Goal: Check status: Check status

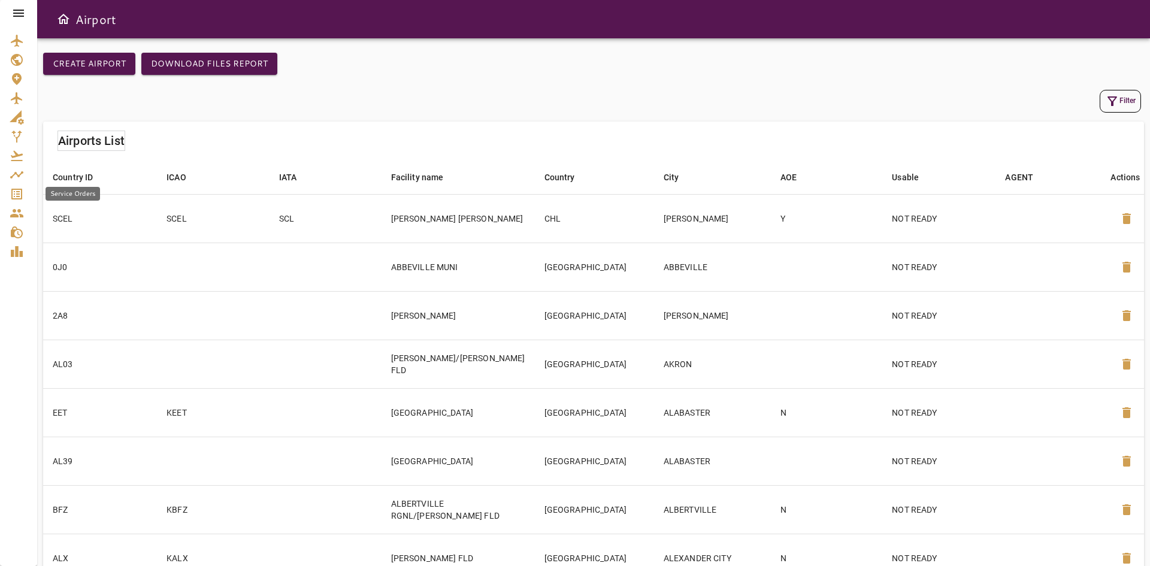
click at [17, 193] on icon "Service Orders" at bounding box center [16, 194] width 11 height 11
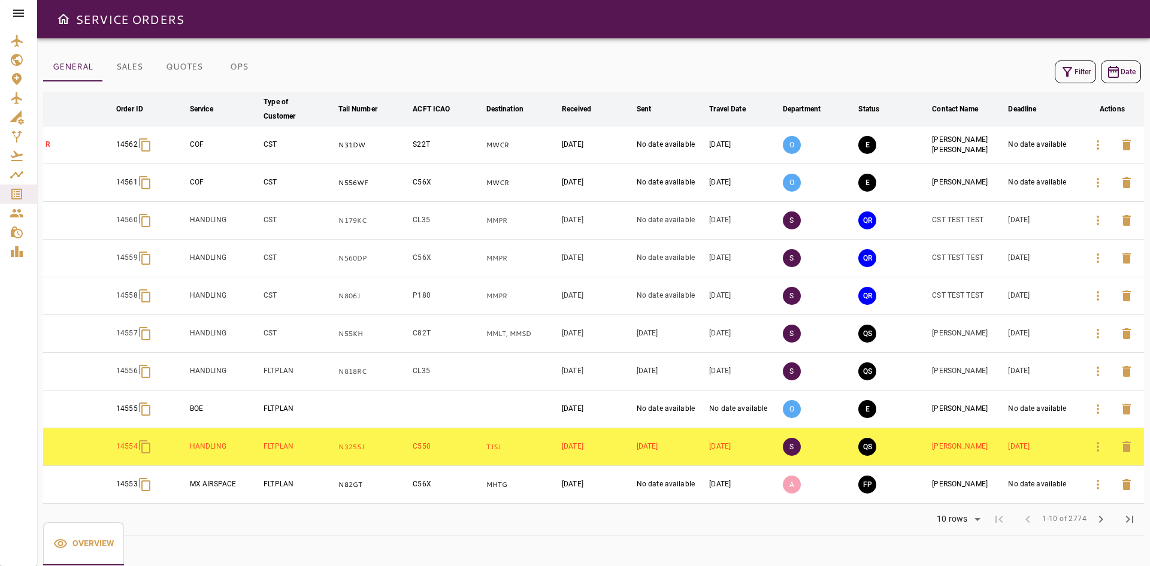
click at [246, 62] on button "OPS" at bounding box center [239, 67] width 54 height 29
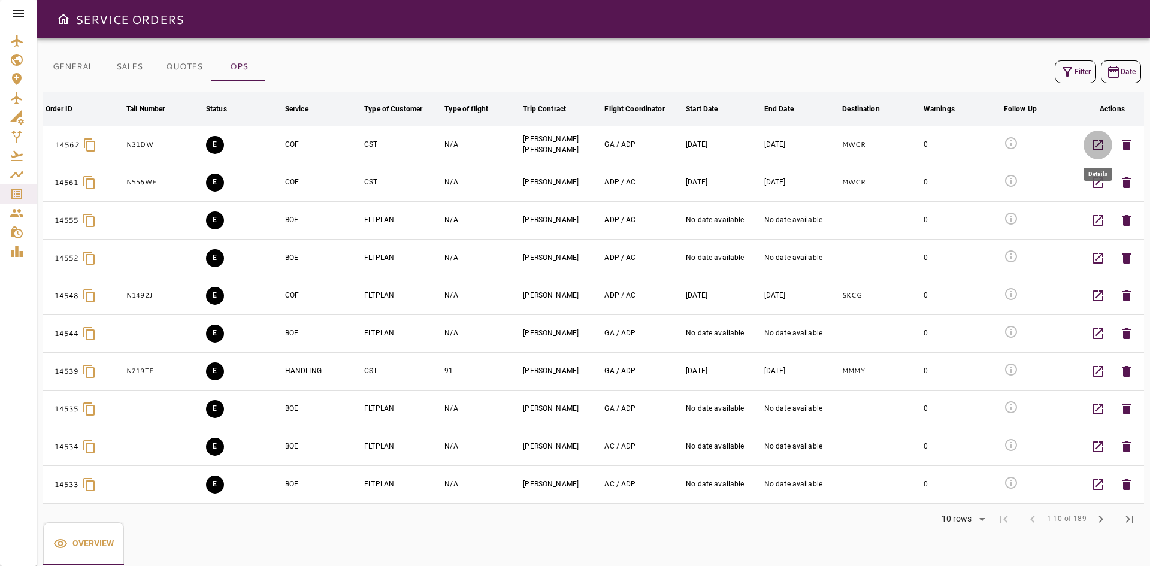
click at [1099, 146] on icon "button" at bounding box center [1097, 145] width 14 height 14
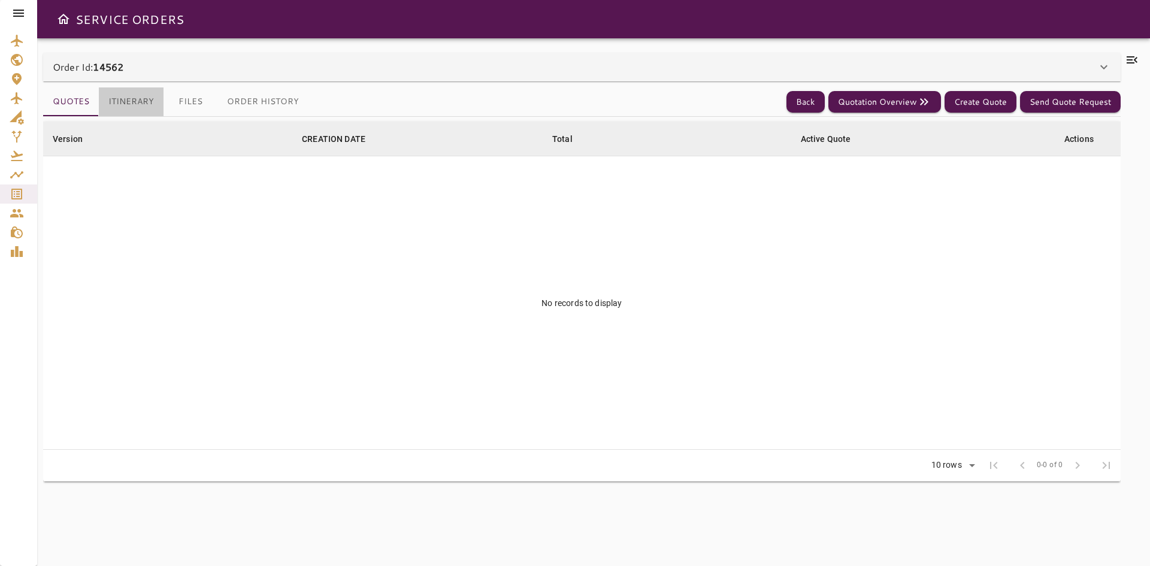
click at [145, 101] on button "Itinerary" at bounding box center [131, 101] width 65 height 29
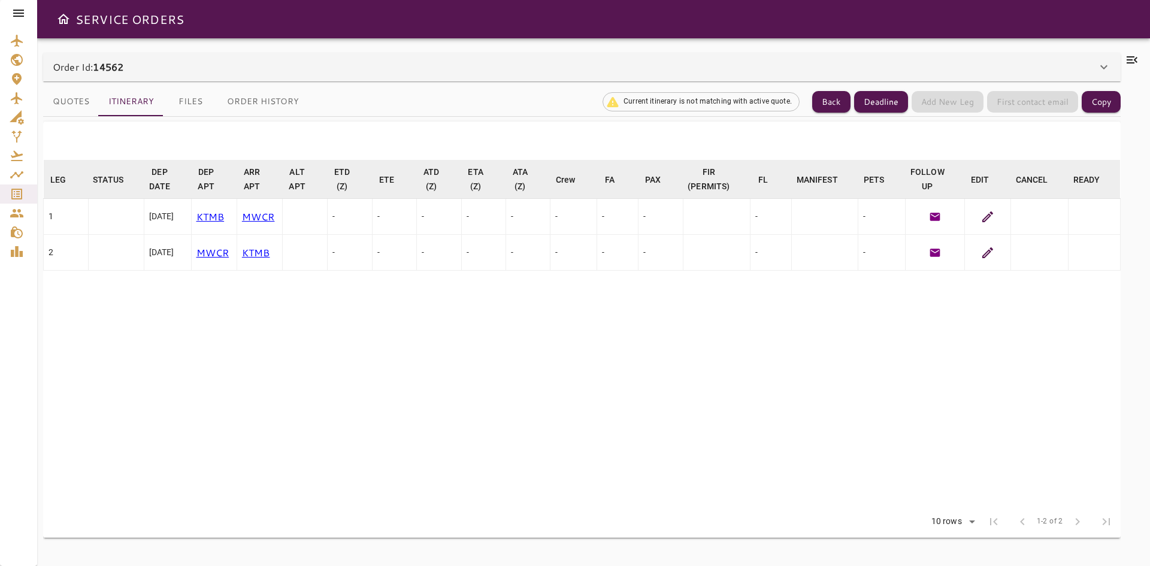
drag, startPoint x: 198, startPoint y: 215, endPoint x: 149, endPoint y: 213, distance: 49.2
click at [149, 213] on td "[DATE]" at bounding box center [167, 217] width 47 height 36
click at [445, 325] on table "LEG arrow_downward STATUS arrow_downward DEP DATE arrow_downward DEP APT arrow_…" at bounding box center [581, 333] width 1077 height 346
click at [833, 98] on button "Back" at bounding box center [831, 102] width 38 height 22
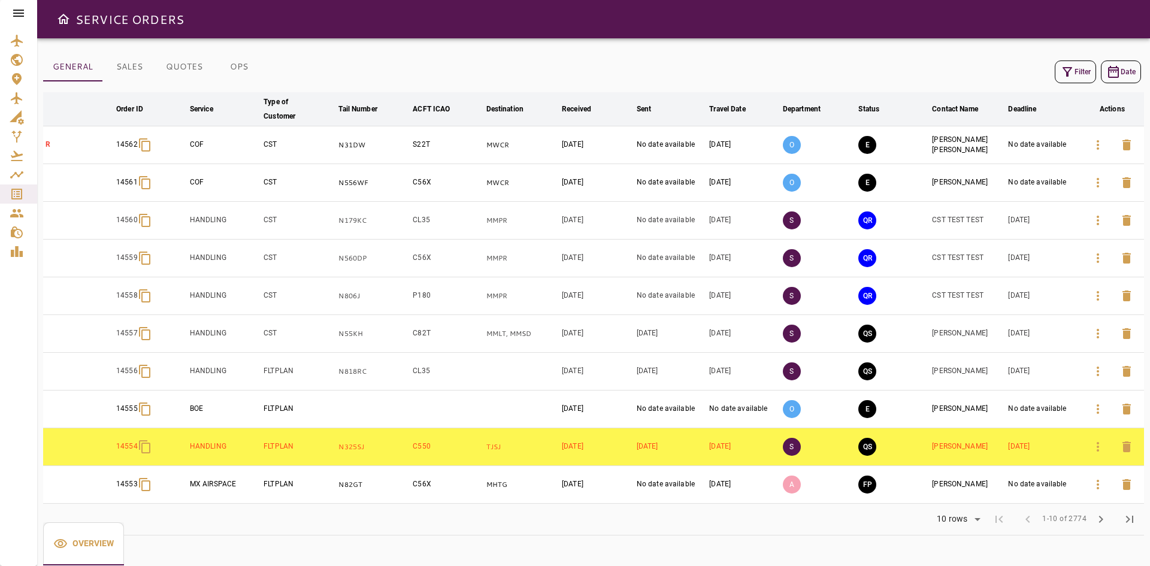
click at [229, 63] on button "OPS" at bounding box center [239, 67] width 54 height 29
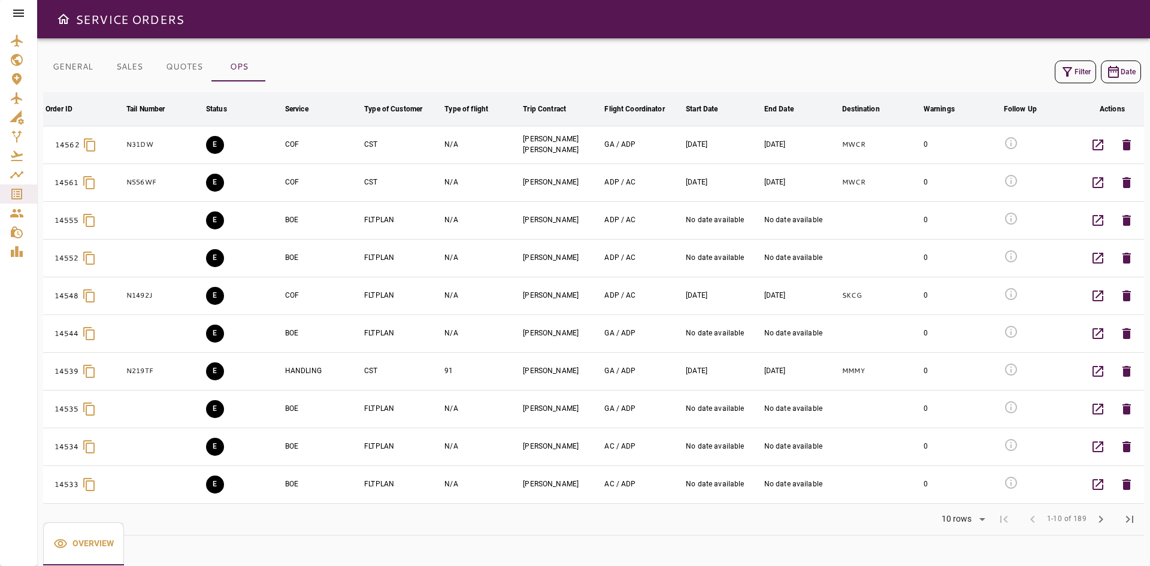
click at [104, 66] on button "SALES" at bounding box center [129, 67] width 54 height 29
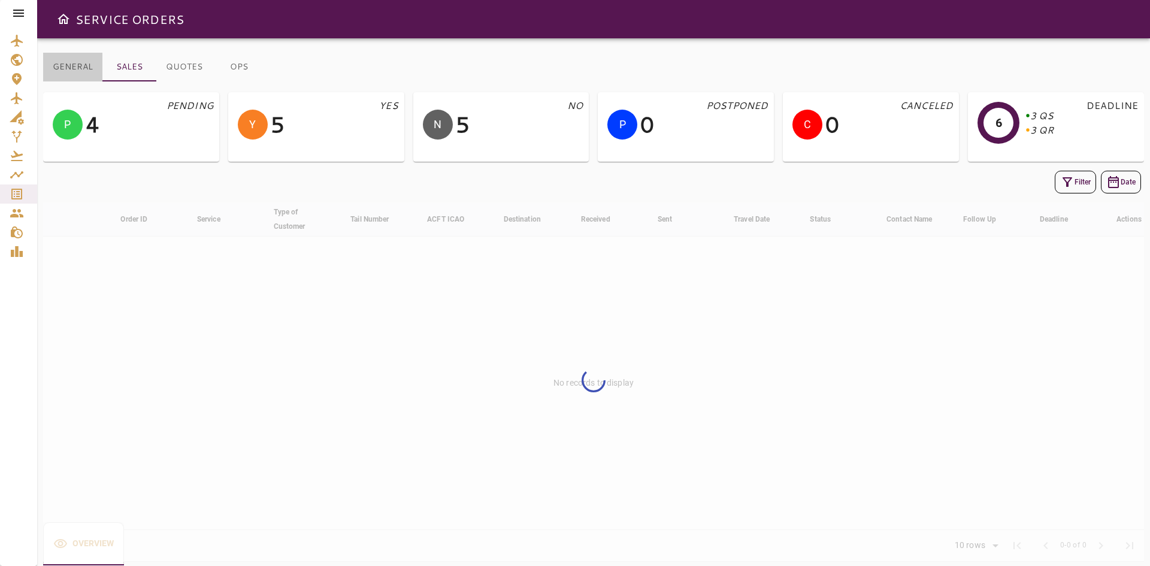
click at [78, 64] on button "GENERAL" at bounding box center [72, 67] width 59 height 29
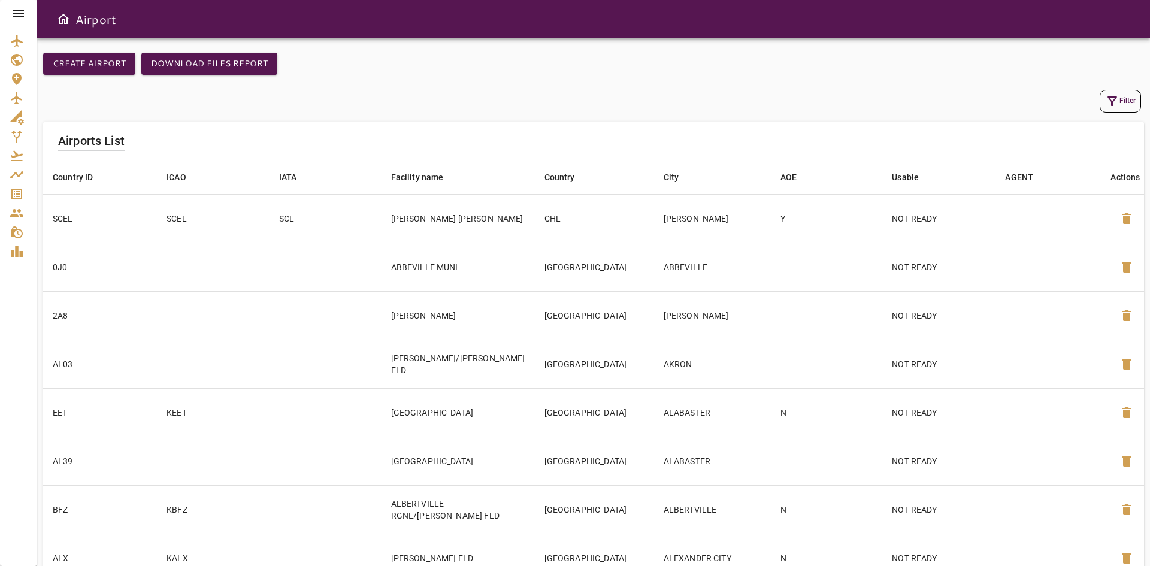
click at [12, 193] on icon "Service Orders" at bounding box center [16, 194] width 11 height 11
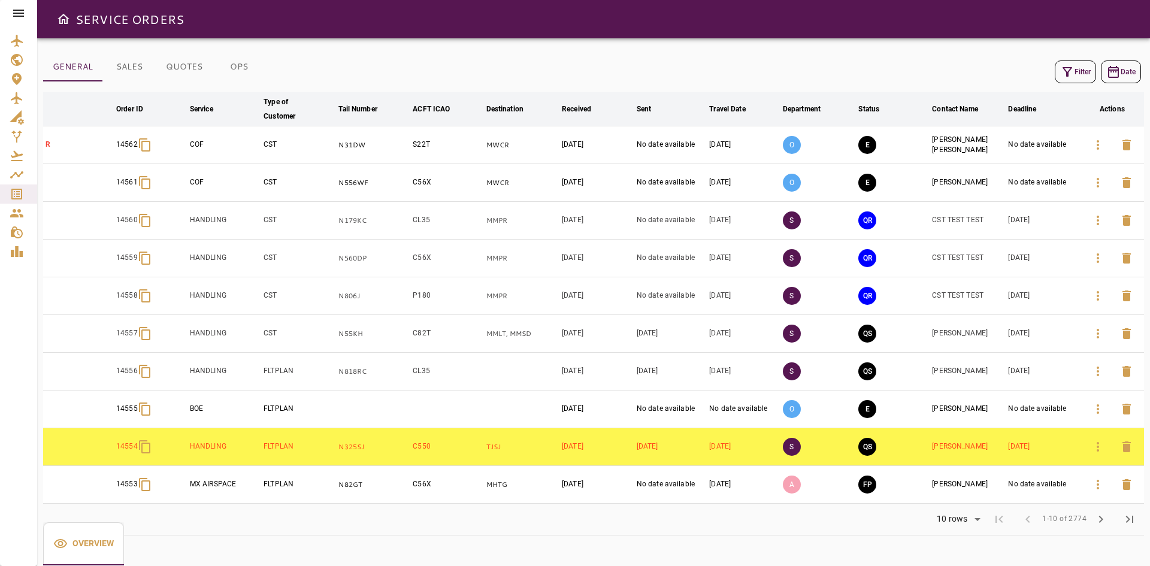
click at [241, 69] on button "OPS" at bounding box center [239, 67] width 54 height 29
